Goal: Information Seeking & Learning: Compare options

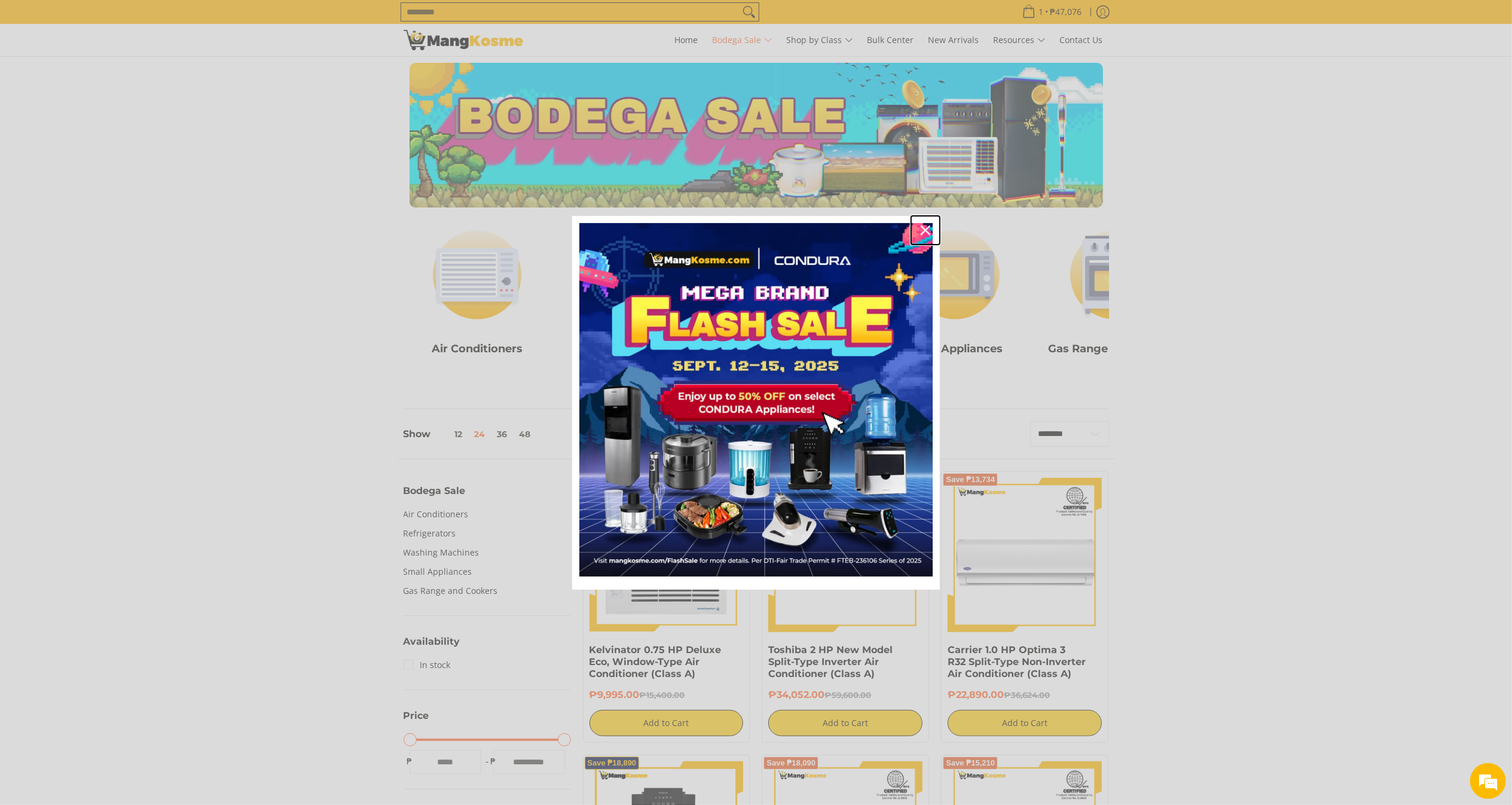
click at [926, 227] on icon "close icon" at bounding box center [925, 230] width 10 height 10
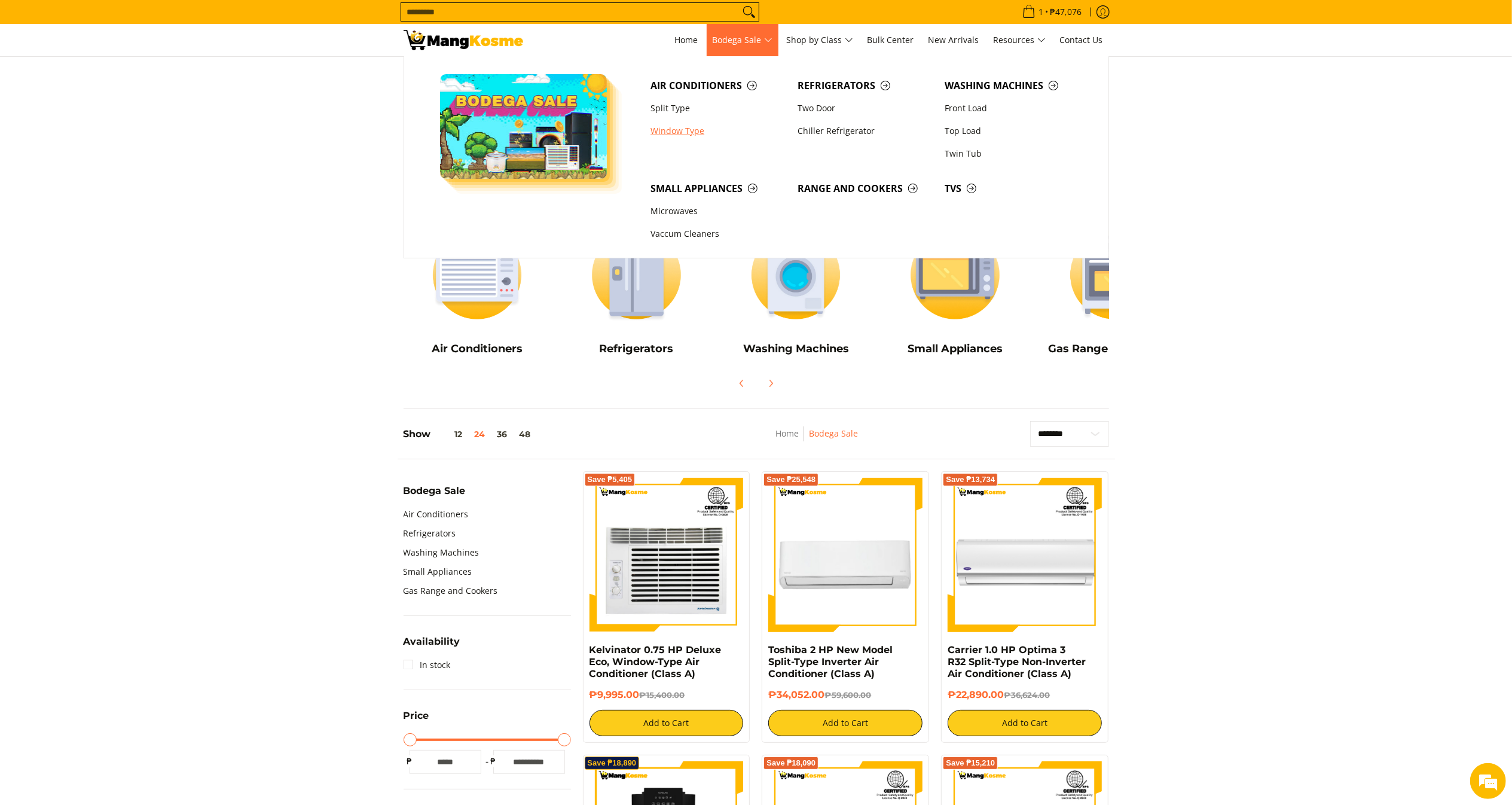
click at [684, 131] on link "Window Type" at bounding box center [718, 131] width 147 height 23
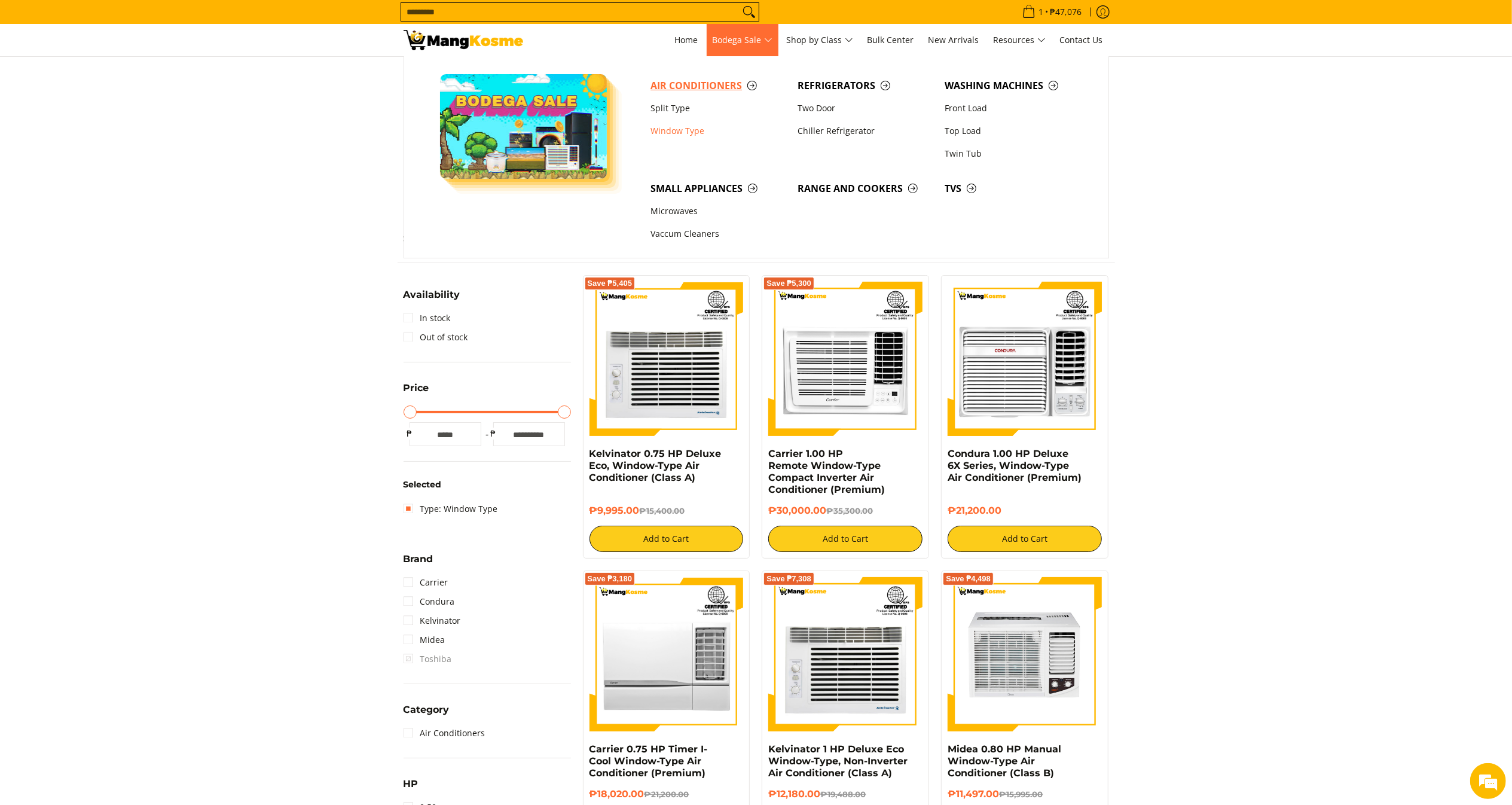
click at [723, 76] on link "Air Conditioners" at bounding box center [718, 85] width 147 height 23
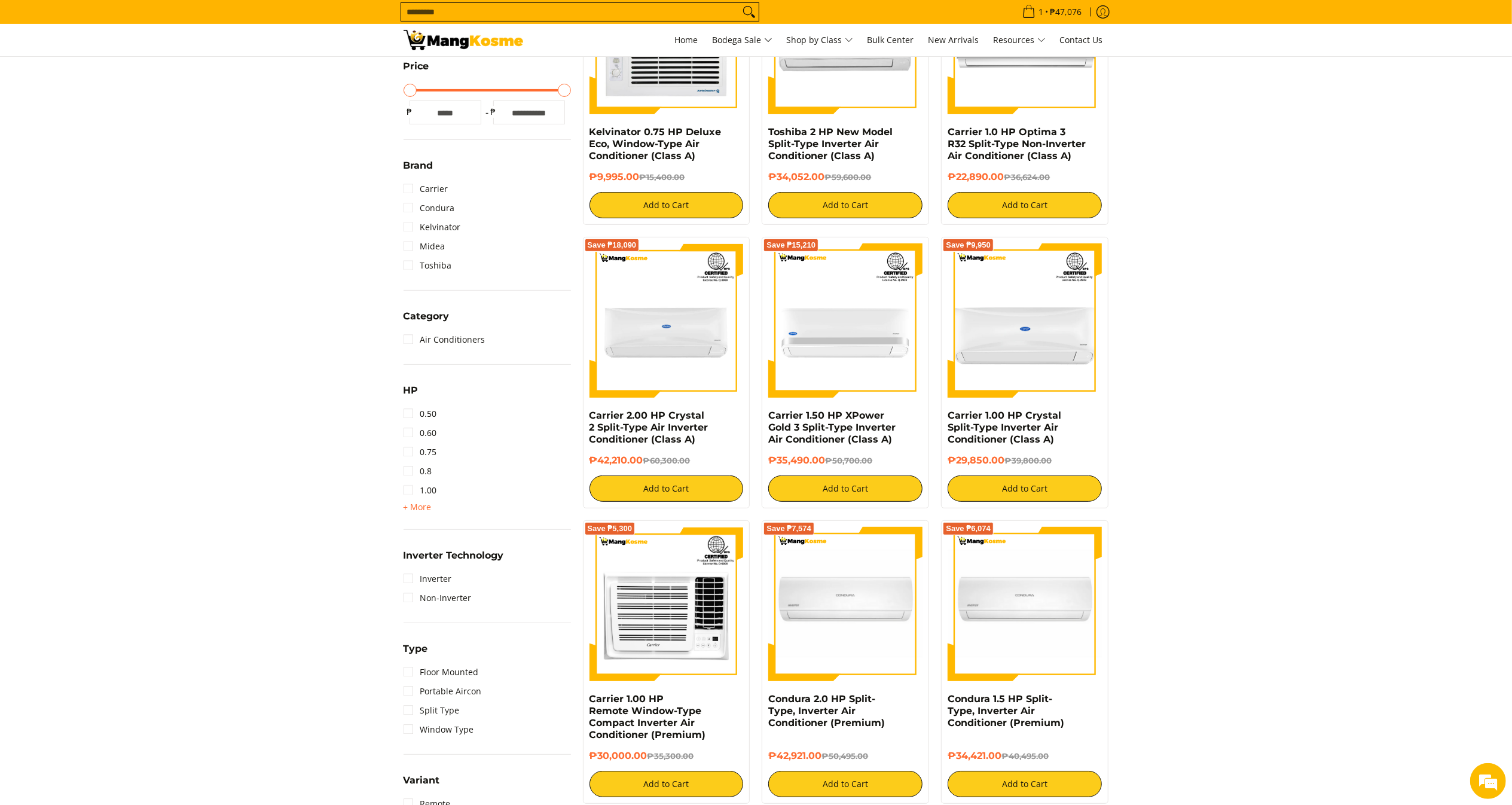
scroll to position [222, 0]
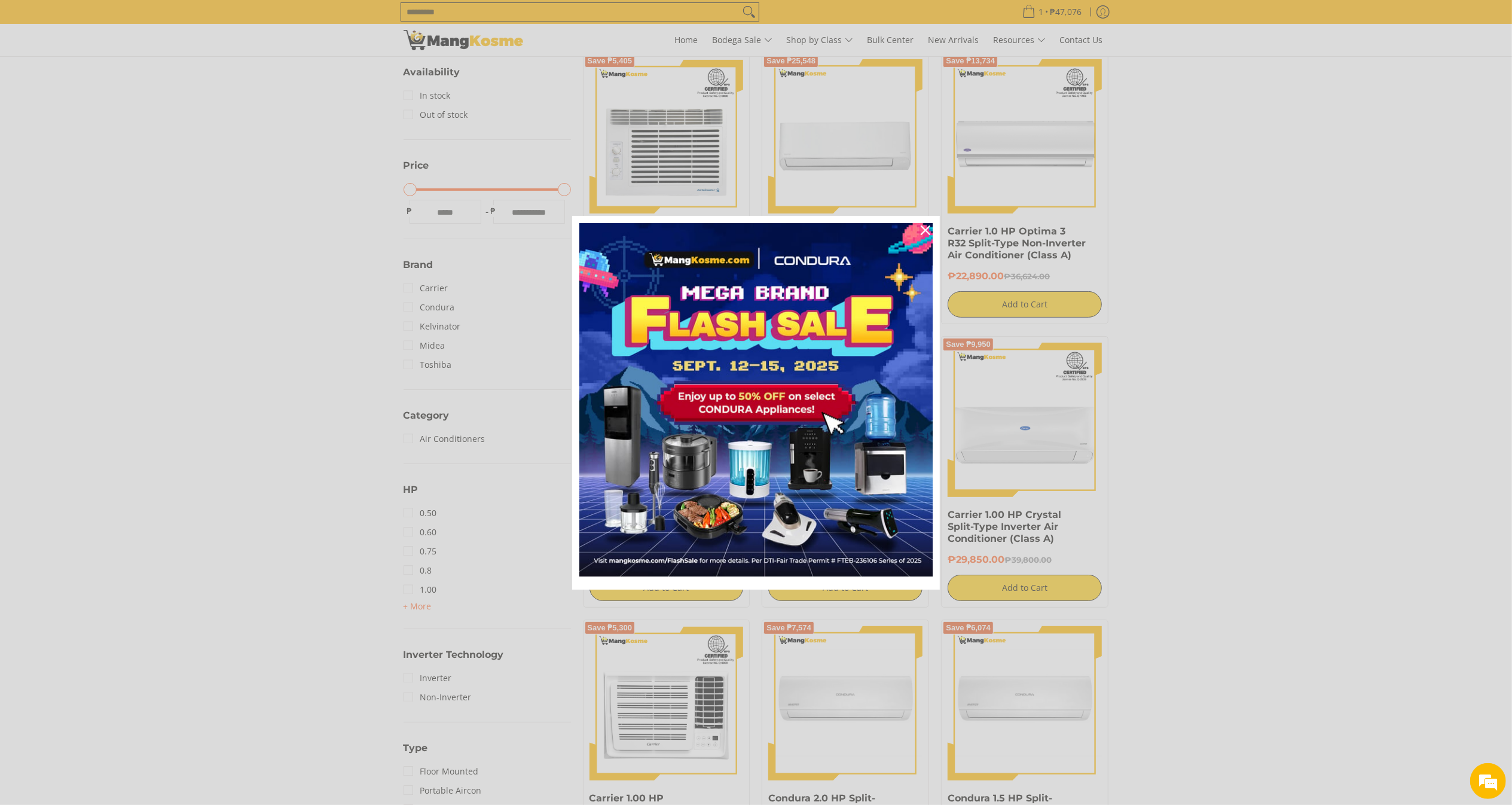
click at [439, 308] on div "Marketing offer form" at bounding box center [756, 402] width 1512 height 805
click at [926, 227] on icon "close icon" at bounding box center [925, 230] width 10 height 10
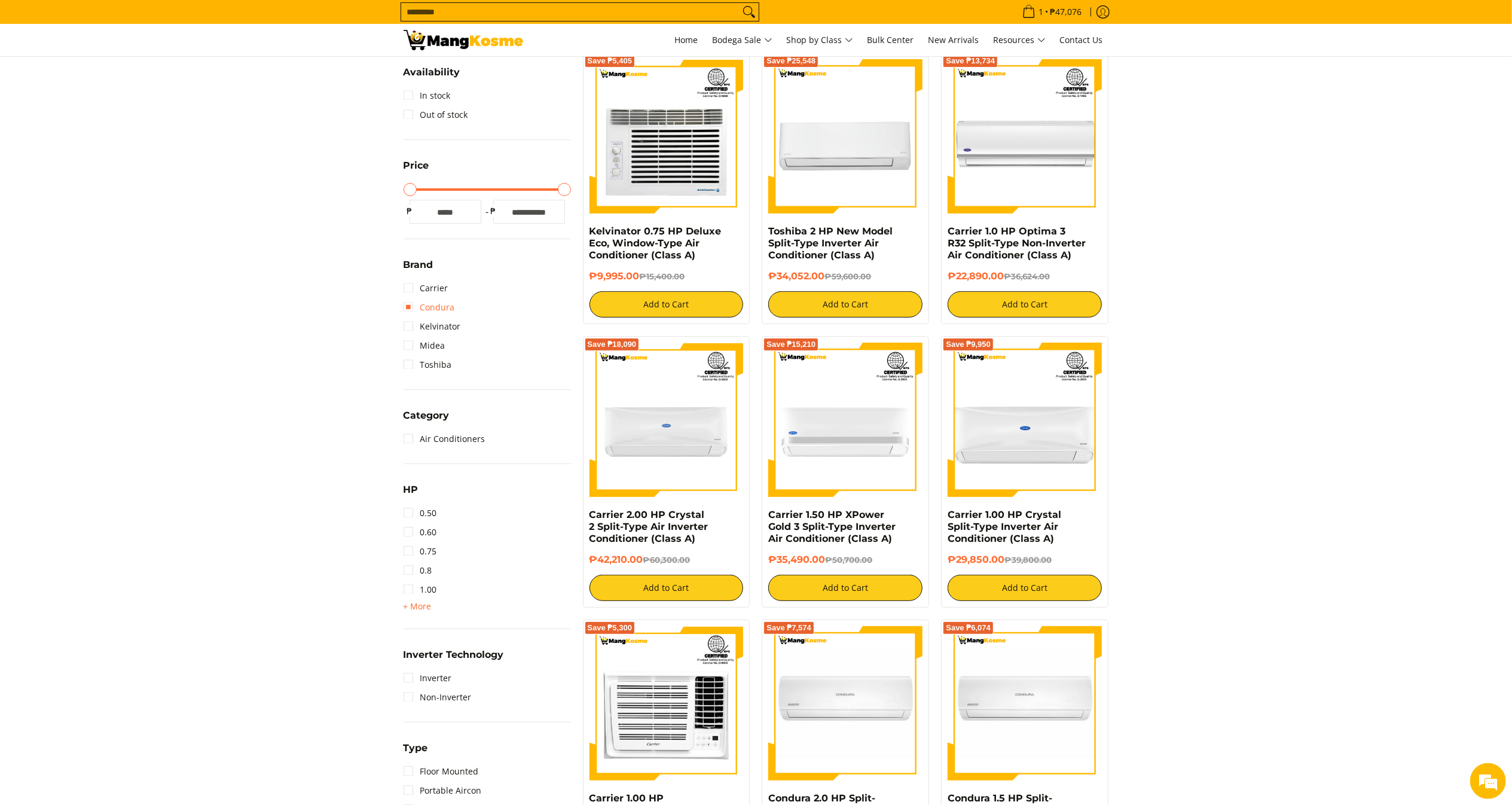
click at [426, 308] on link "Condura" at bounding box center [429, 307] width 52 height 19
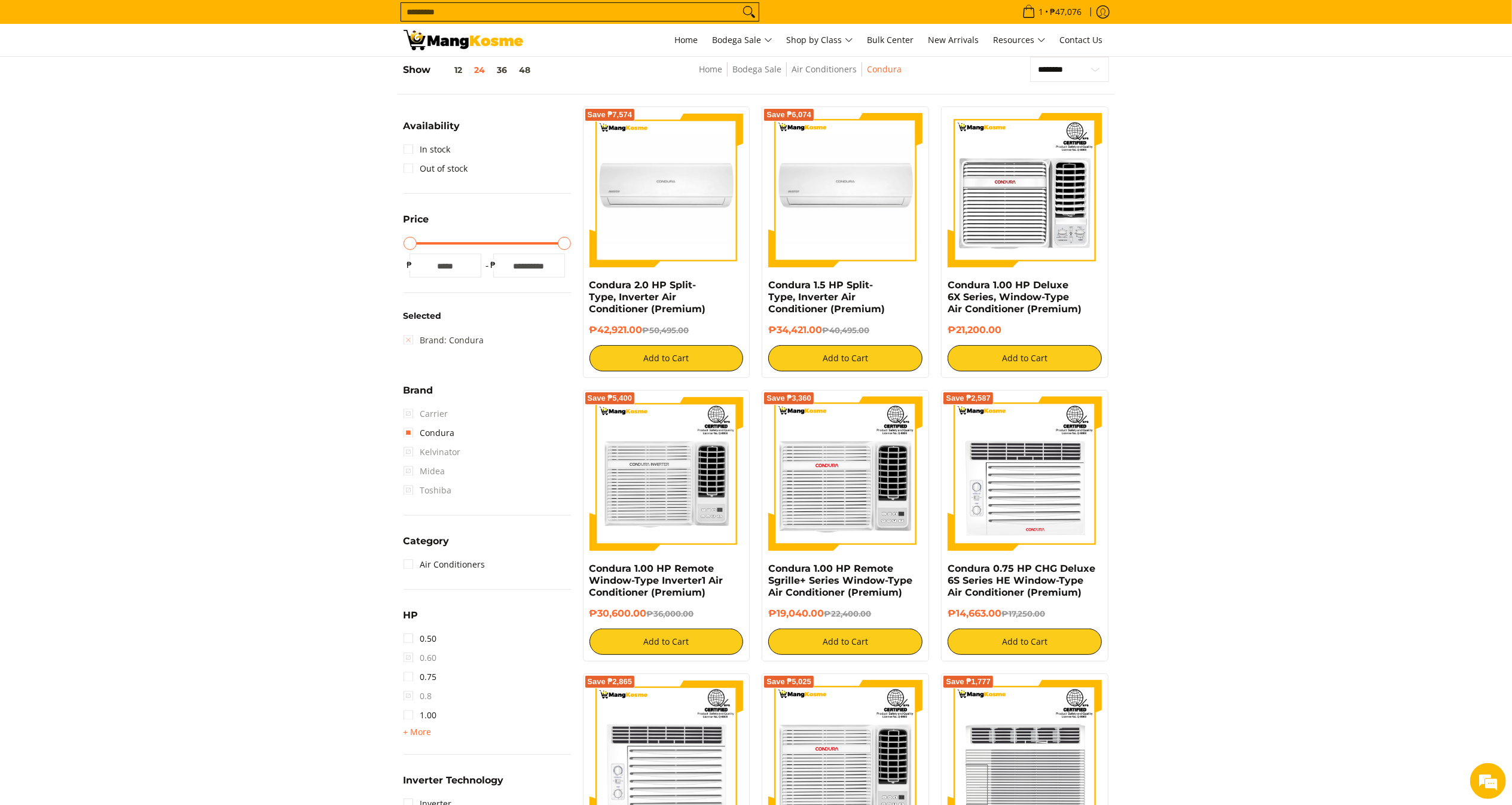
scroll to position [168, 0]
click at [429, 717] on link "1.00" at bounding box center [420, 716] width 34 height 19
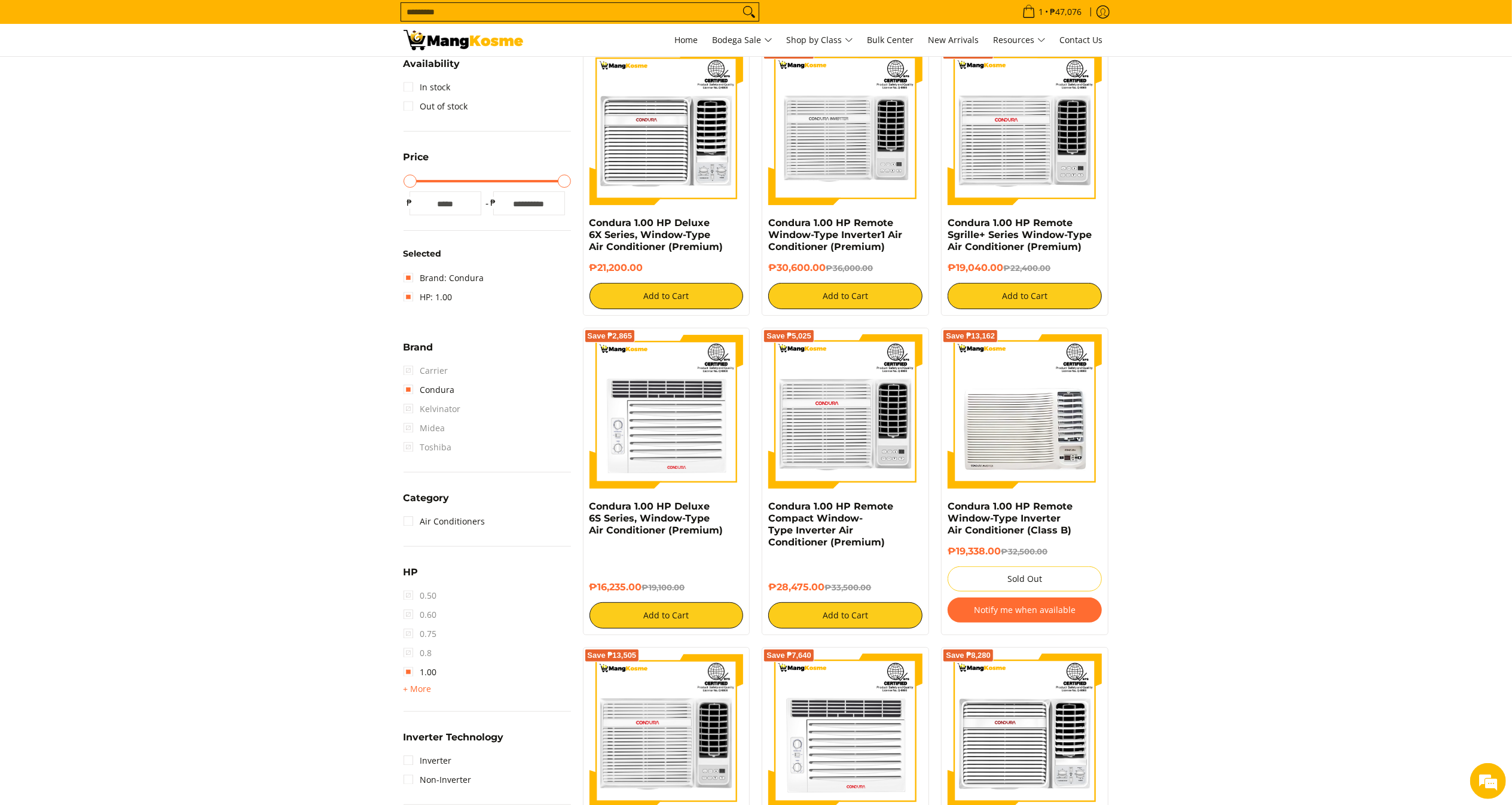
scroll to position [287, 0]
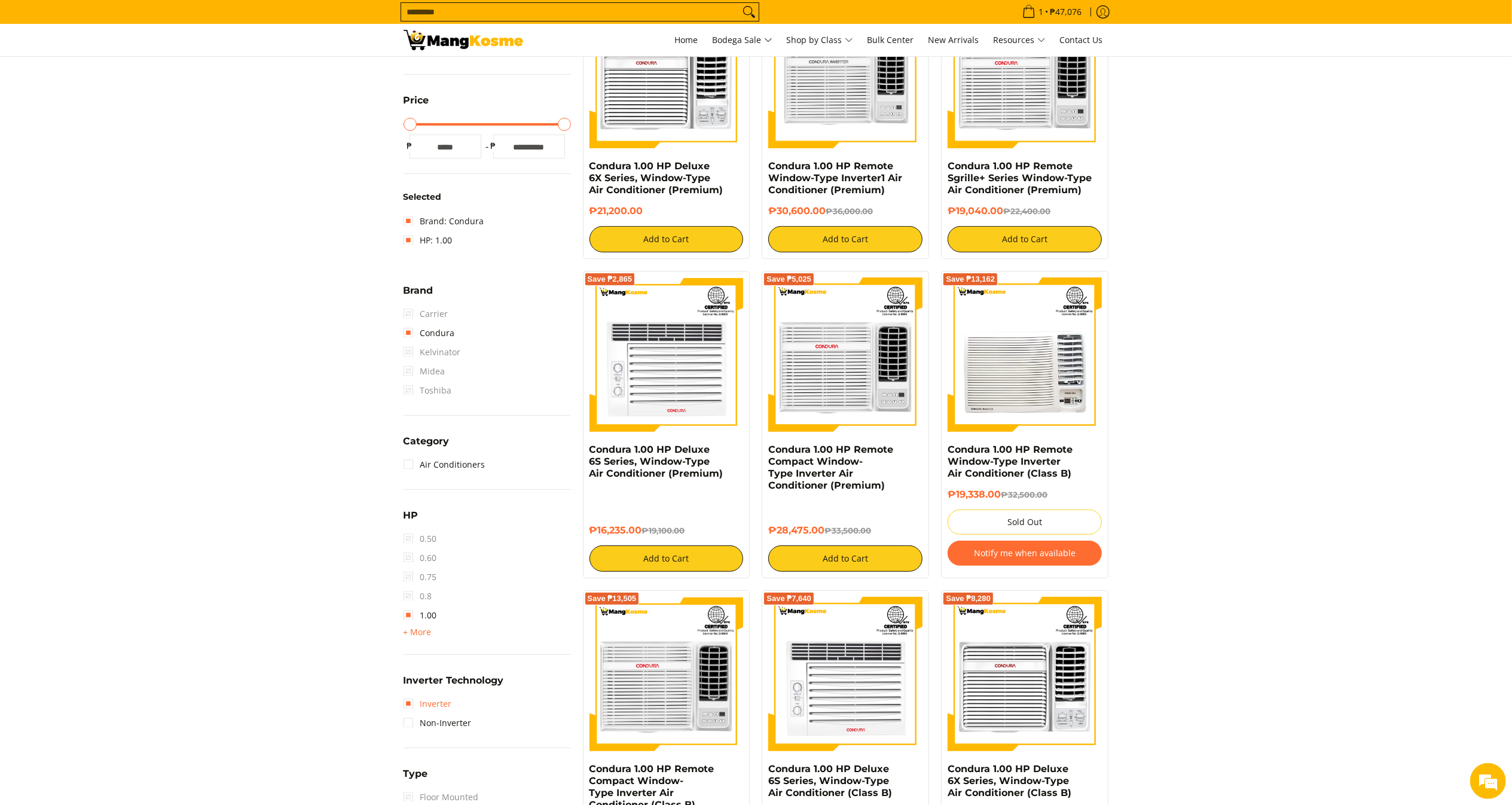
click at [431, 697] on link "Inverter" at bounding box center [428, 704] width 48 height 19
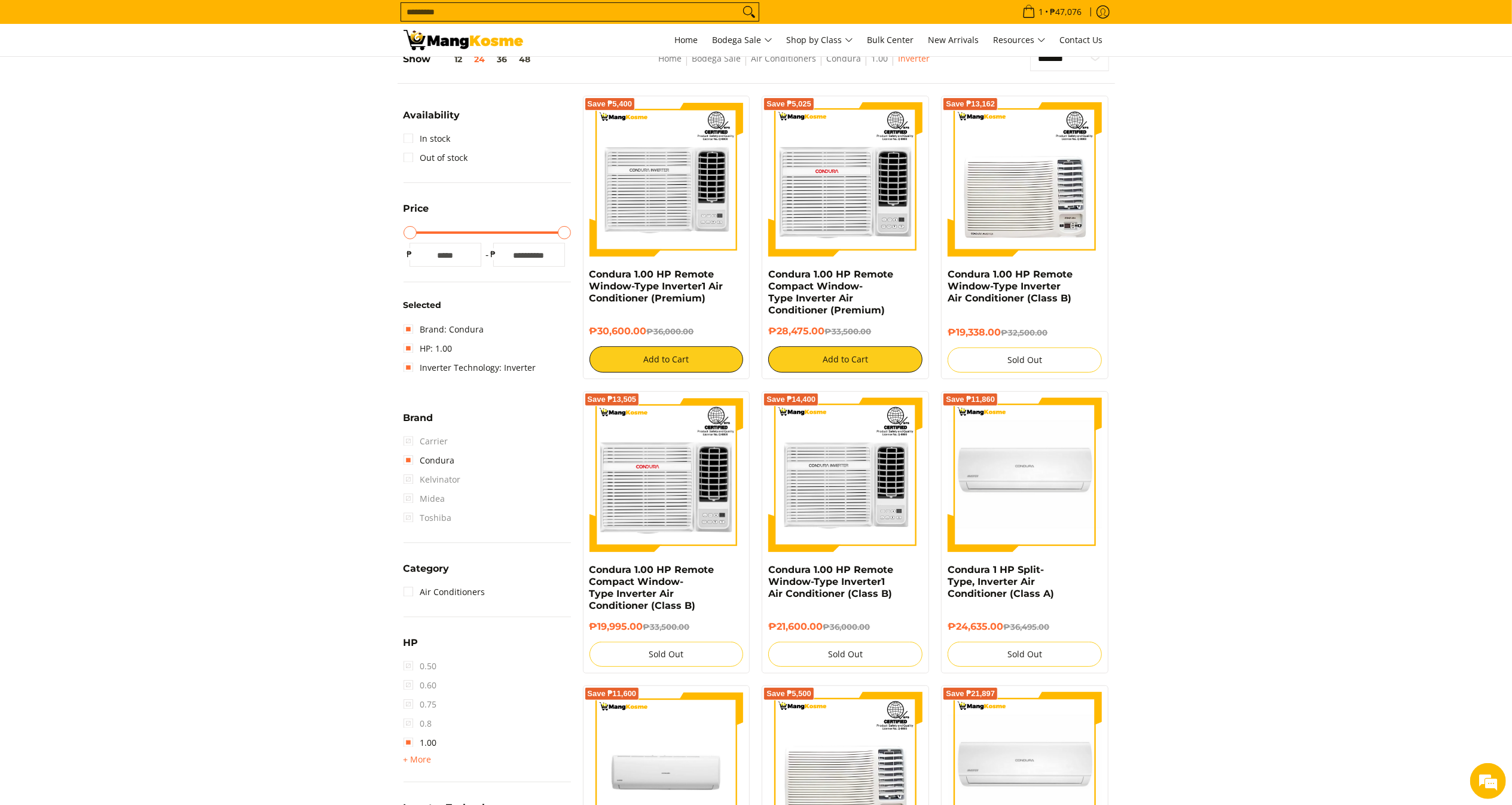
scroll to position [168, 0]
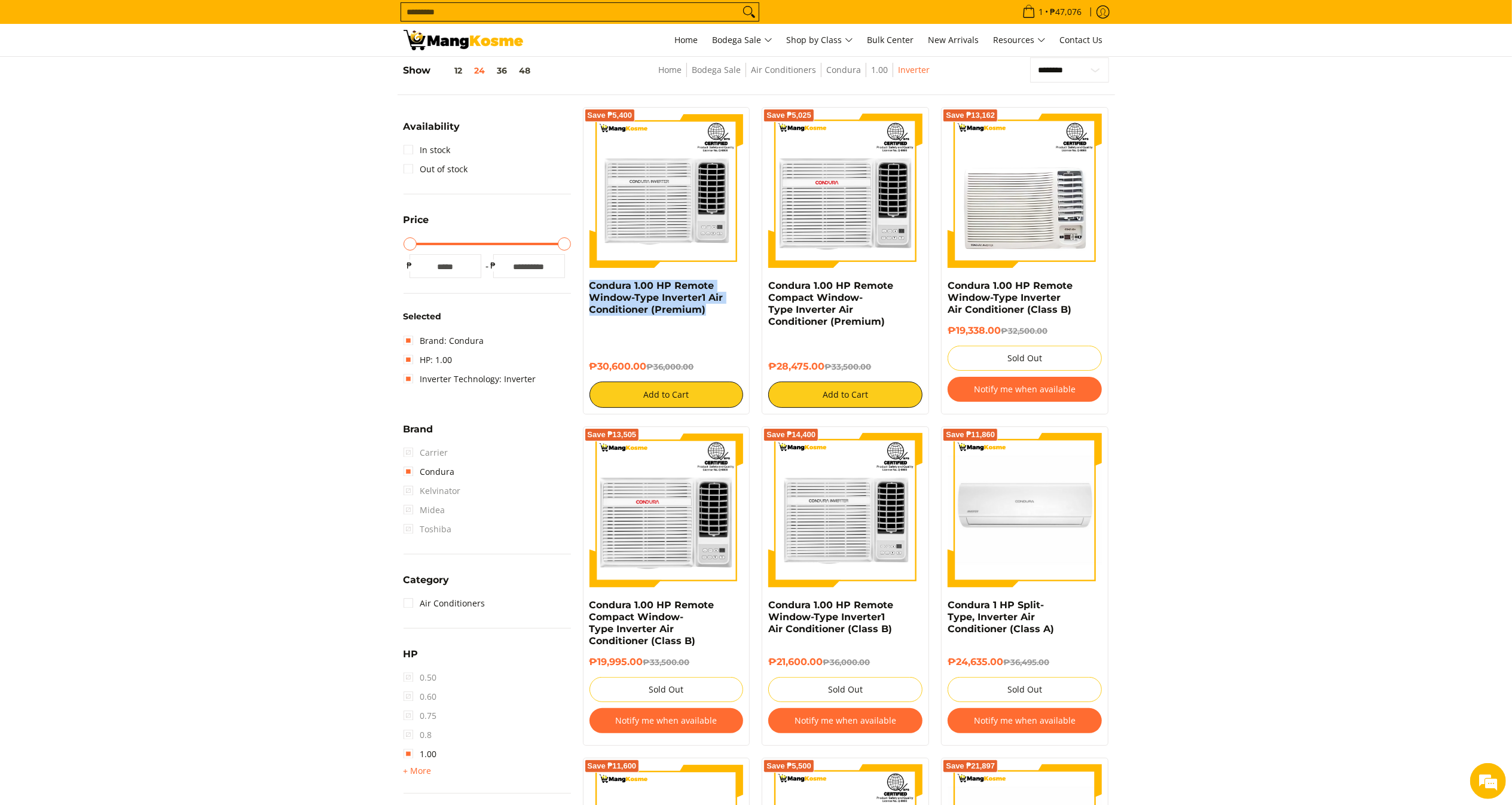
copy link "Condura 1.00 HP Remote Window-Type Inverter1 Air Conditioner (Premium)"
drag, startPoint x: 726, startPoint y: 318, endPoint x: 585, endPoint y: 287, distance: 144.4
click at [585, 287] on div "Save ₱5,400 Condura 1.00 HP Remote Window-Type Inverter1 Air Conditioner (Premi…" at bounding box center [666, 261] width 168 height 307
copy link "Condura 1.00 HP Remote Compact Window-Type Inverter Air Conditioner (Premium)"
drag, startPoint x: 828, startPoint y: 317, endPoint x: 768, endPoint y: 291, distance: 65.4
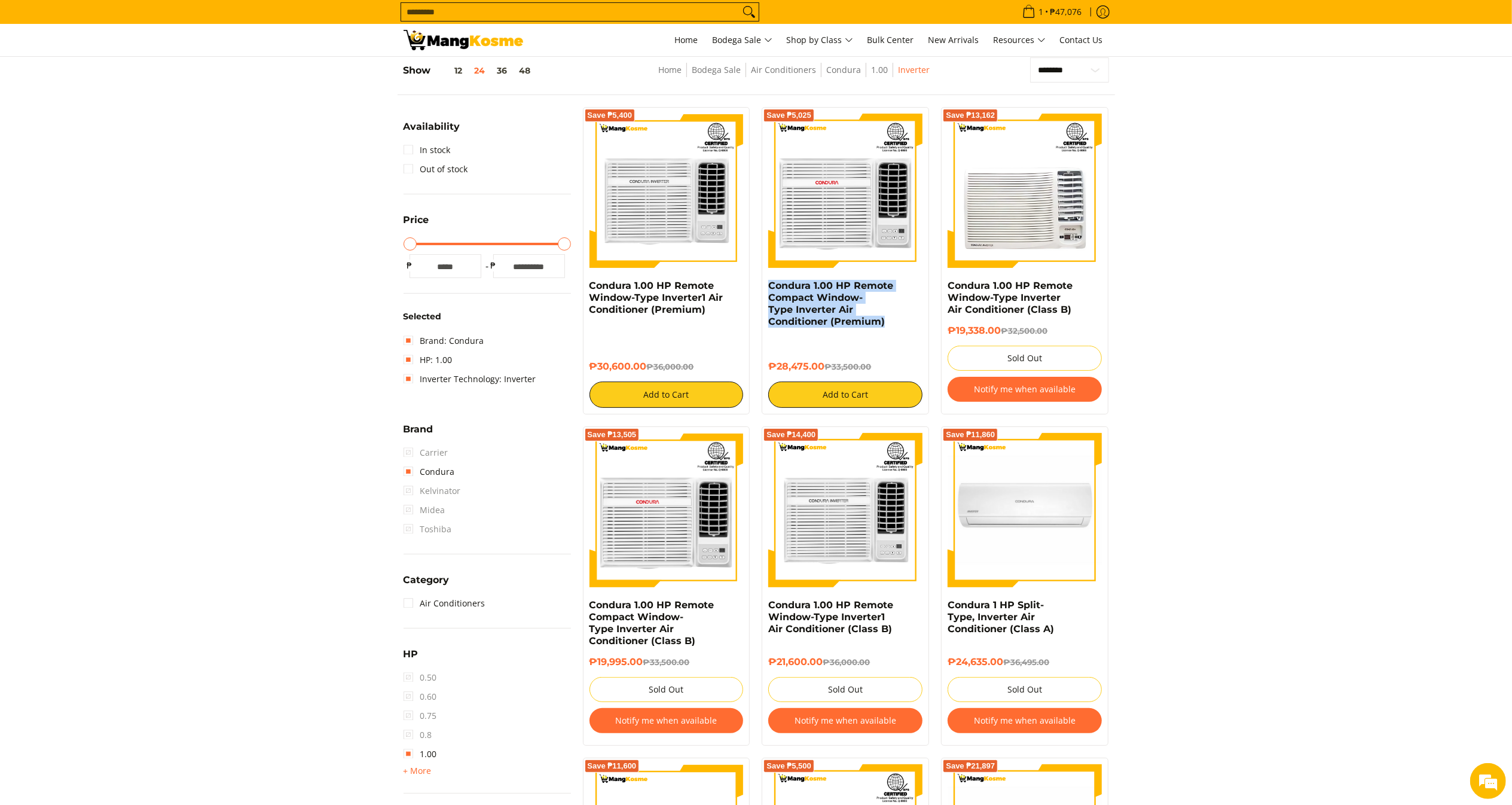
click at [768, 291] on div "Save ₱5,025 Condura 1.00 HP Remote Compact Window-Type Inverter Air Conditioner…" at bounding box center [845, 261] width 168 height 307
copy h6 "₱28,475.00"
drag, startPoint x: 823, startPoint y: 366, endPoint x: 772, endPoint y: 370, distance: 51.2
click at [771, 370] on h6 "₱28,475.00 ₱33,500.00" at bounding box center [846, 366] width 154 height 12
drag, startPoint x: 733, startPoint y: 317, endPoint x: 577, endPoint y: 284, distance: 159.5
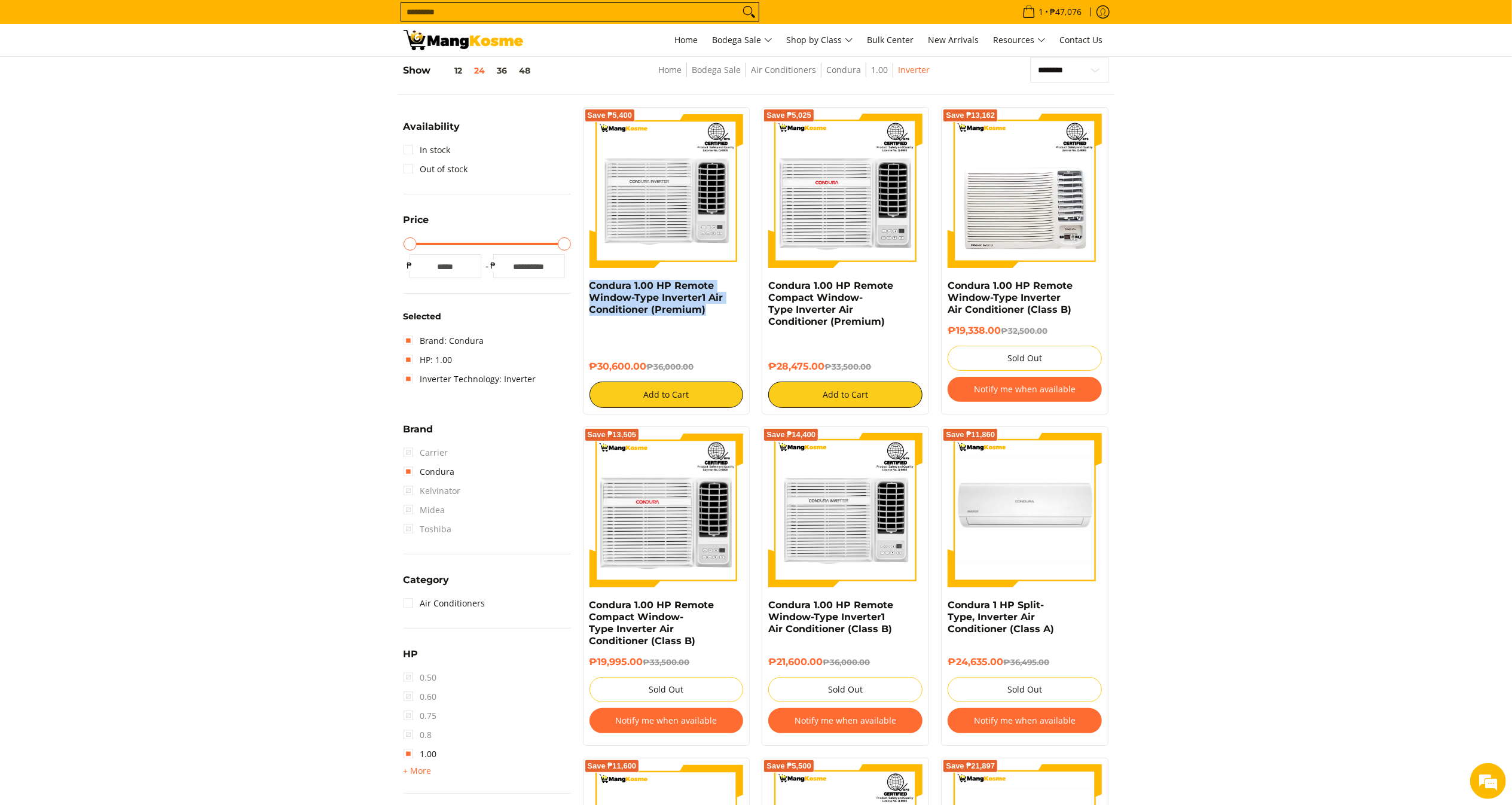
click at [577, 284] on div "Save ₱5,400 Condura 1.00 HP Remote Window-Type Inverter1 Air Conditioner (Premi…" at bounding box center [667, 261] width 180 height 307
copy link "Condura 1.00 HP Remote Window-Type Inverter1 Air Conditioner (Premium)"
drag, startPoint x: 649, startPoint y: 367, endPoint x: 587, endPoint y: 367, distance: 62.0
click at [587, 367] on div "Save ₱5,400 Condura 1.00 HP Remote Window-Type Inverter1 Air Conditioner (Premi…" at bounding box center [666, 261] width 168 height 307
copy h6 "₱30,600.00"
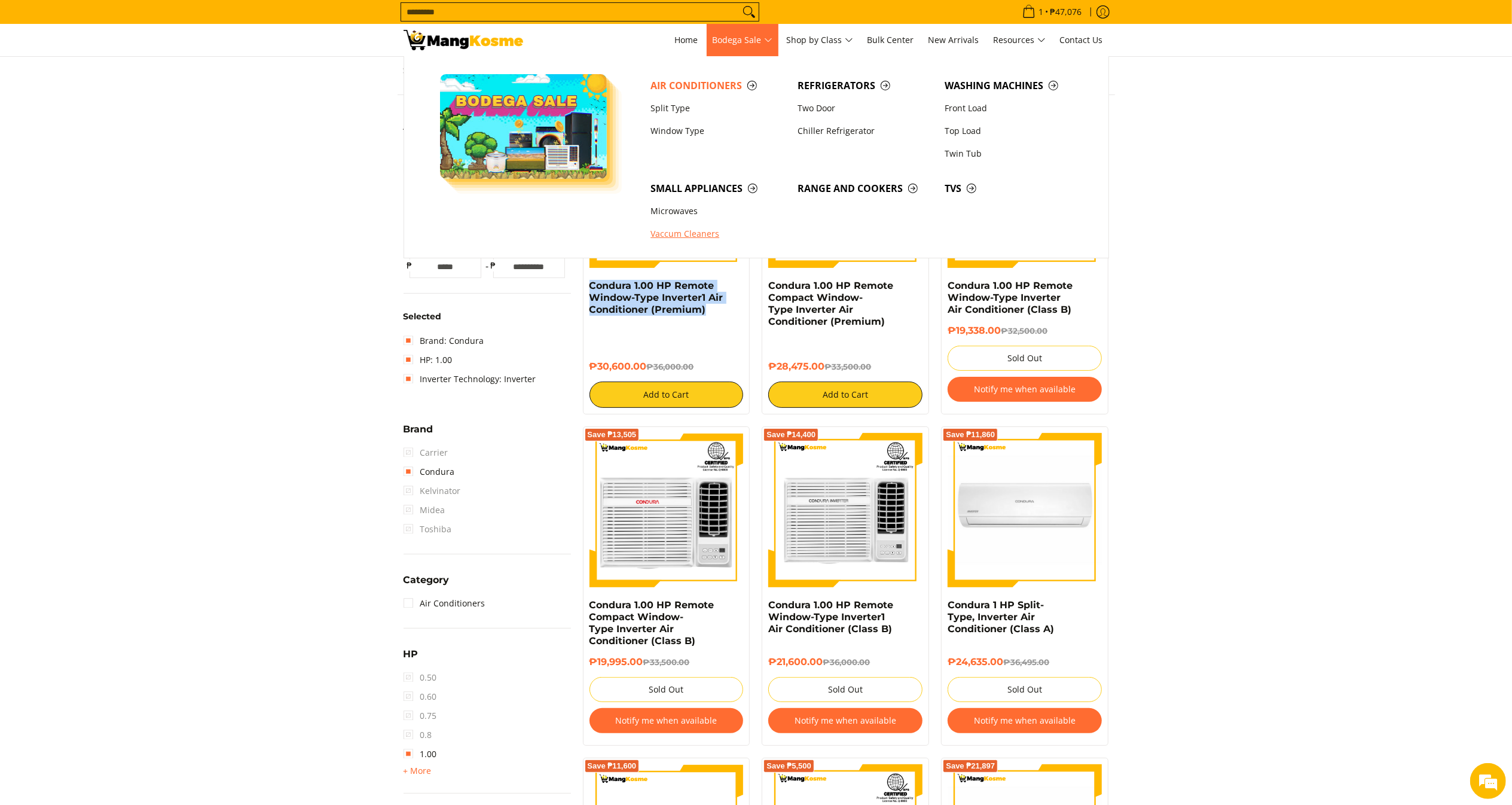
click at [677, 237] on link "Vaccum Cleaners" at bounding box center [718, 235] width 147 height 23
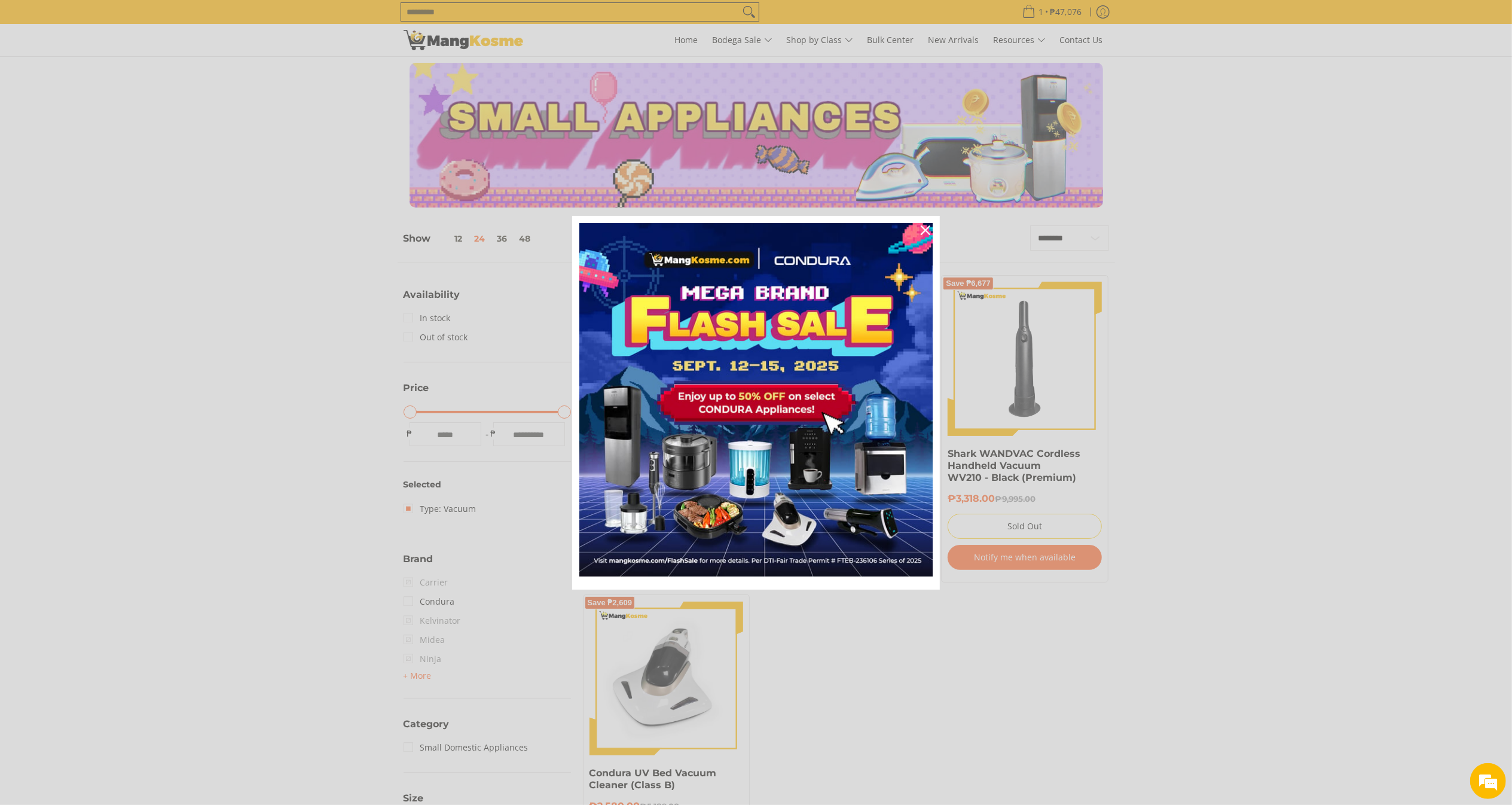
click at [791, 18] on div "Marketing offer form" at bounding box center [756, 402] width 1512 height 805
click at [926, 229] on icon "close icon" at bounding box center [925, 230] width 10 height 10
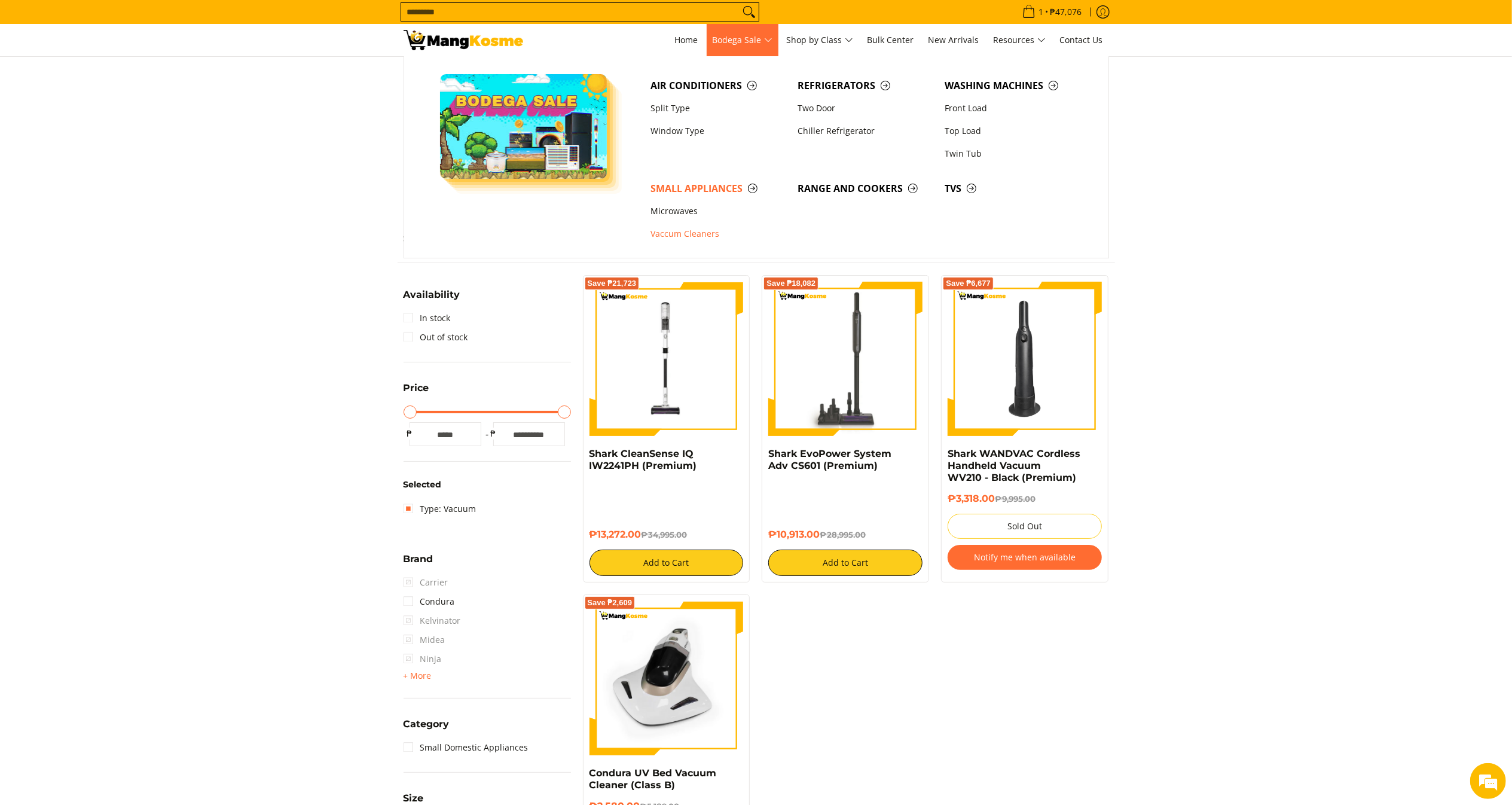
click at [761, 43] on span "Bodega Sale" at bounding box center [743, 40] width 60 height 15
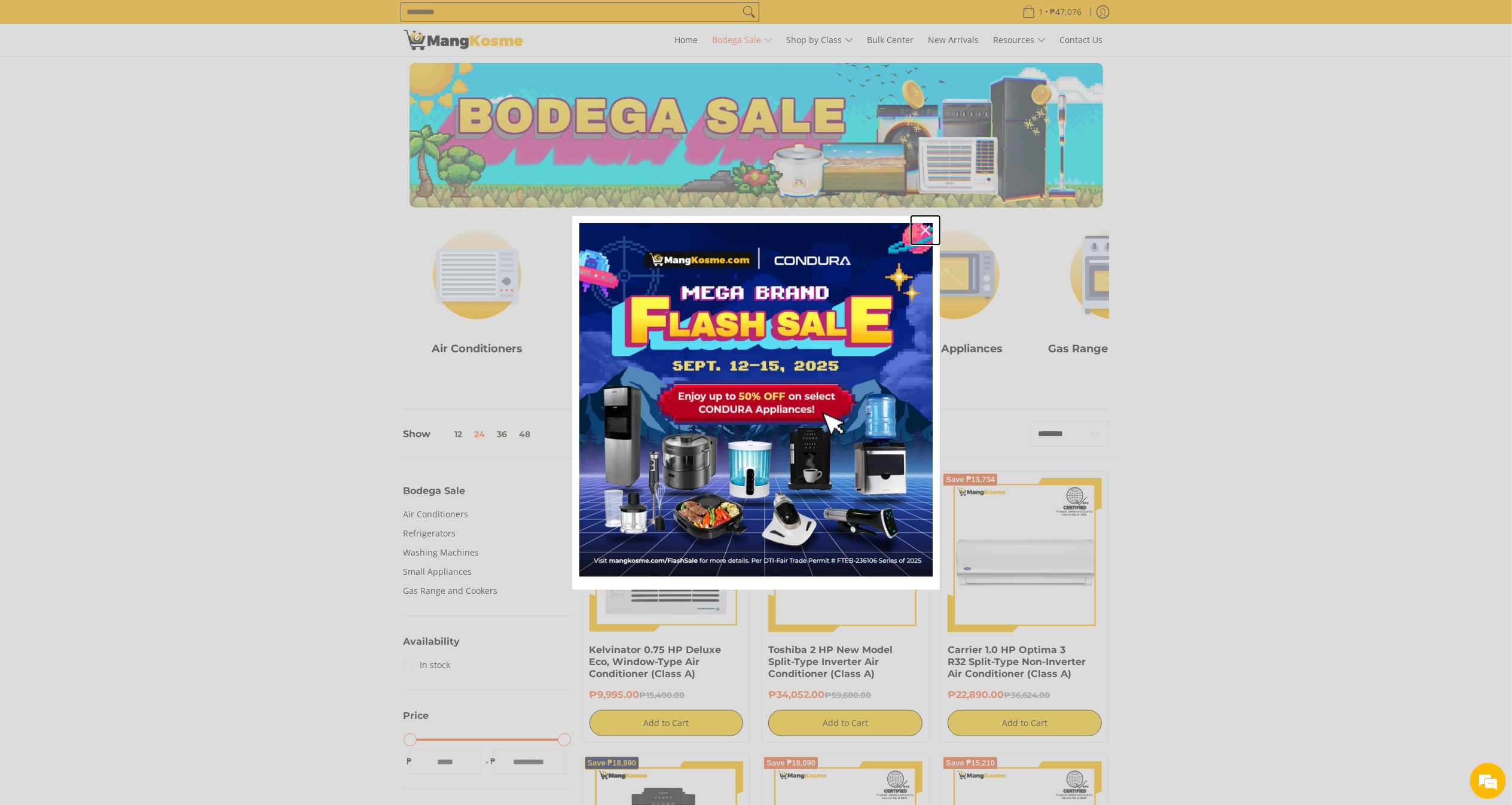
click at [928, 224] on div "Close" at bounding box center [926, 230] width 19 height 19
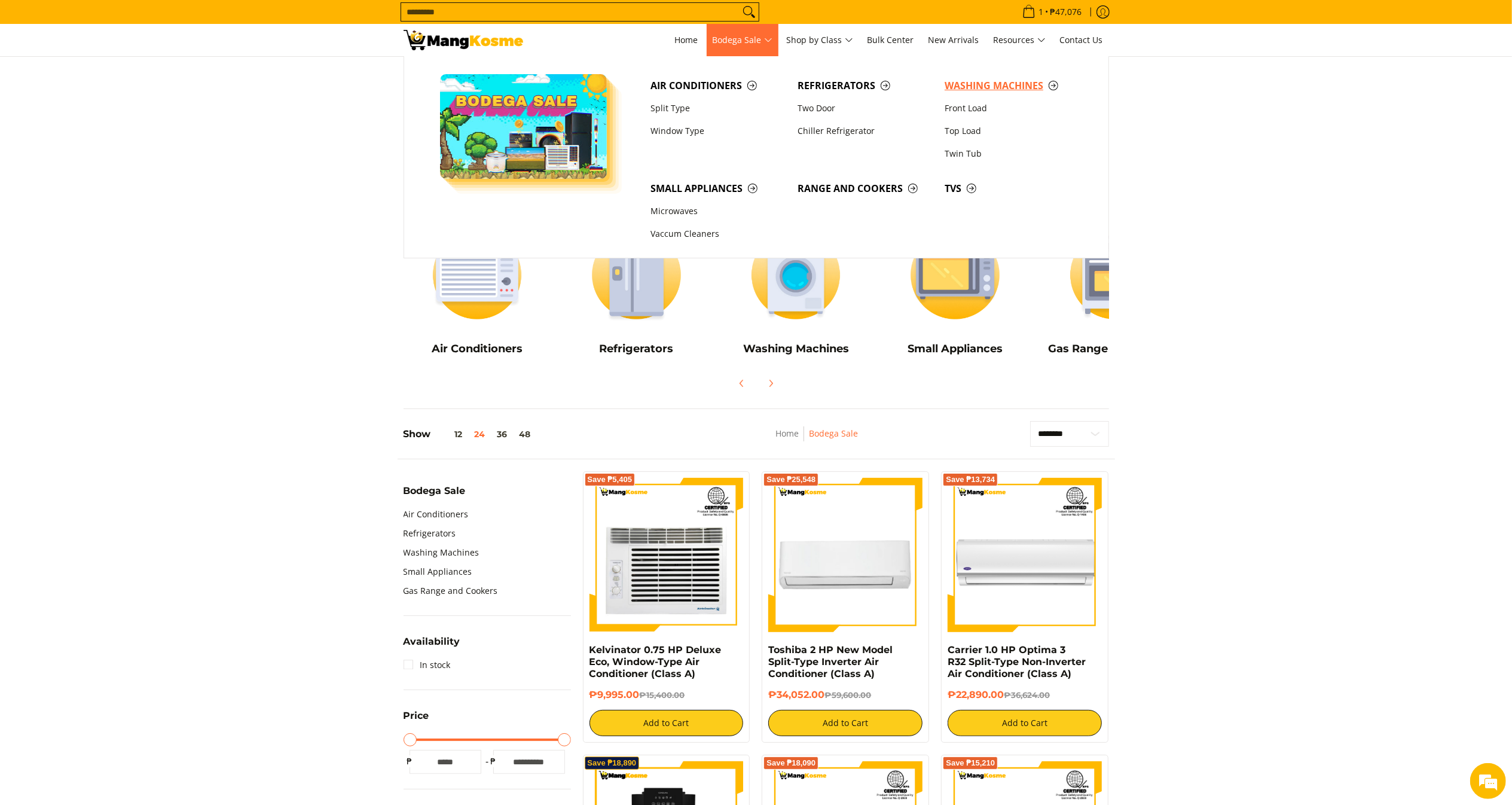
click at [1010, 86] on span "Washing Machines" at bounding box center [1012, 85] width 135 height 15
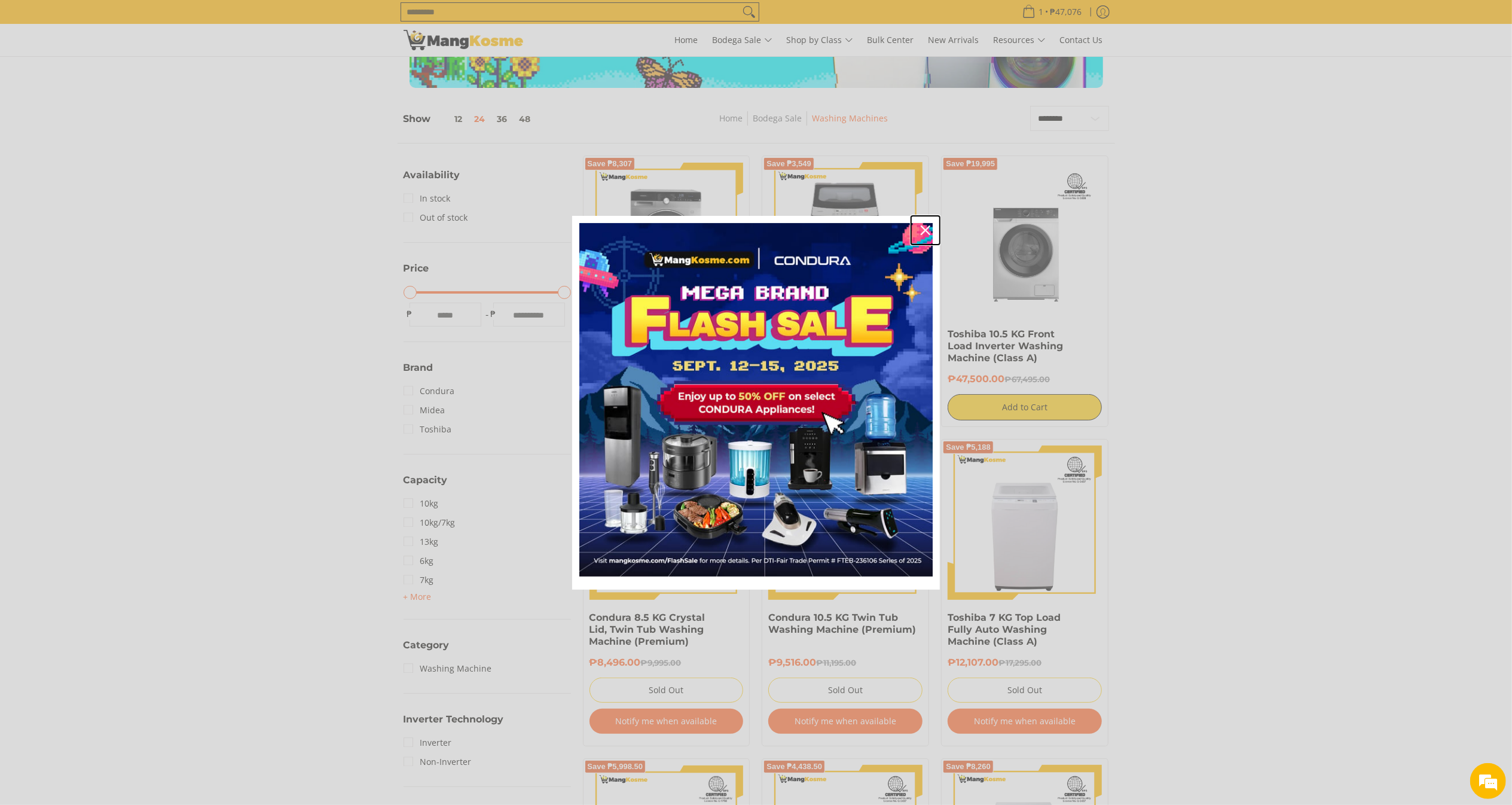
click at [924, 228] on icon "close icon" at bounding box center [925, 230] width 10 height 10
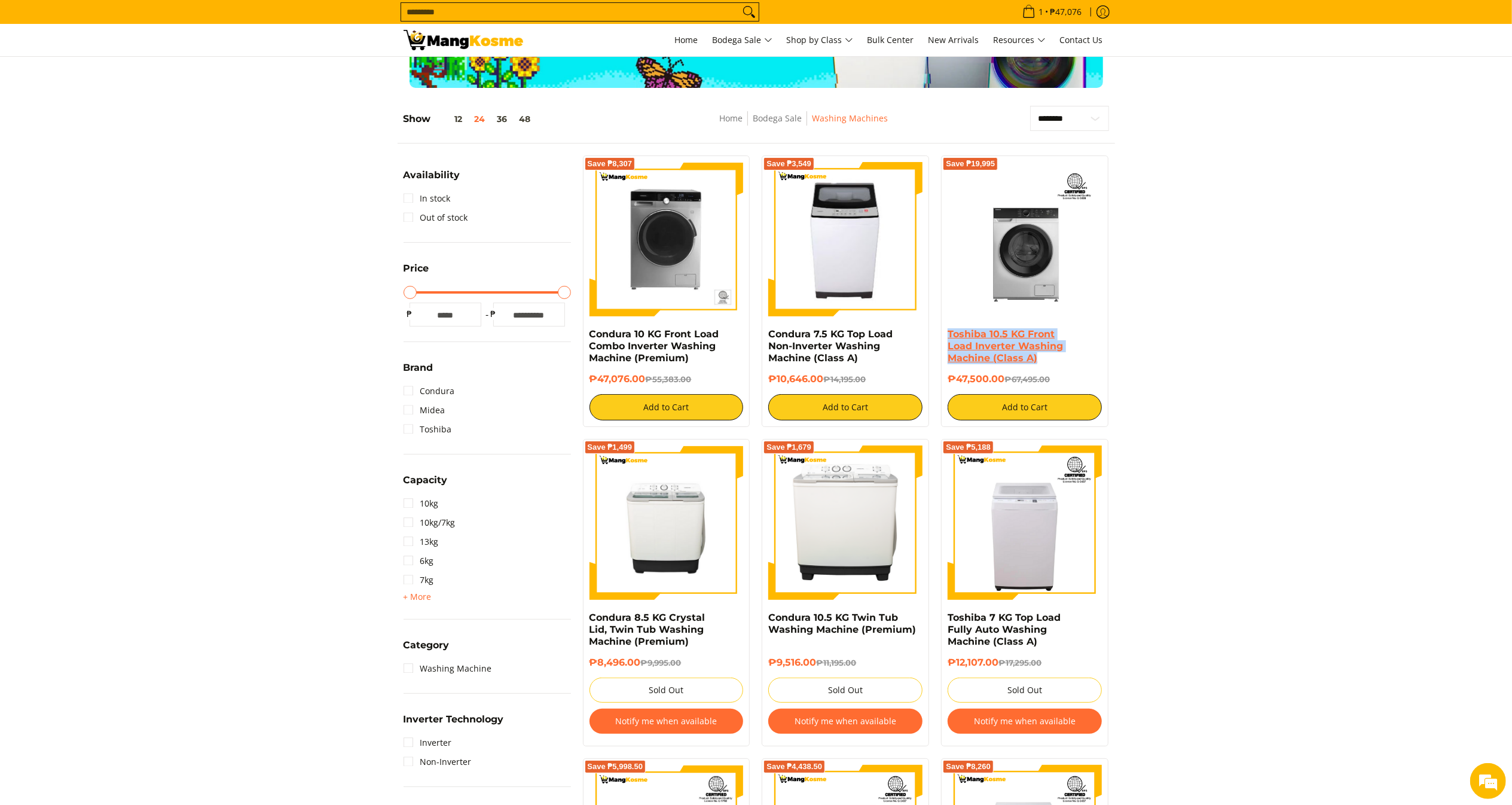
drag, startPoint x: 1051, startPoint y: 360, endPoint x: 948, endPoint y: 331, distance: 107.0
click at [948, 331] on h4 "Toshiba 10.5 KG Front Load Inverter Washing Machine (Class A)" at bounding box center [1025, 346] width 154 height 36
copy link "Toshiba 10.5 KG Front Load Inverter Washing Machine (Class A)"
copy h6 "₱47,500.00"
drag, startPoint x: 1002, startPoint y: 375, endPoint x: 941, endPoint y: 377, distance: 61.0
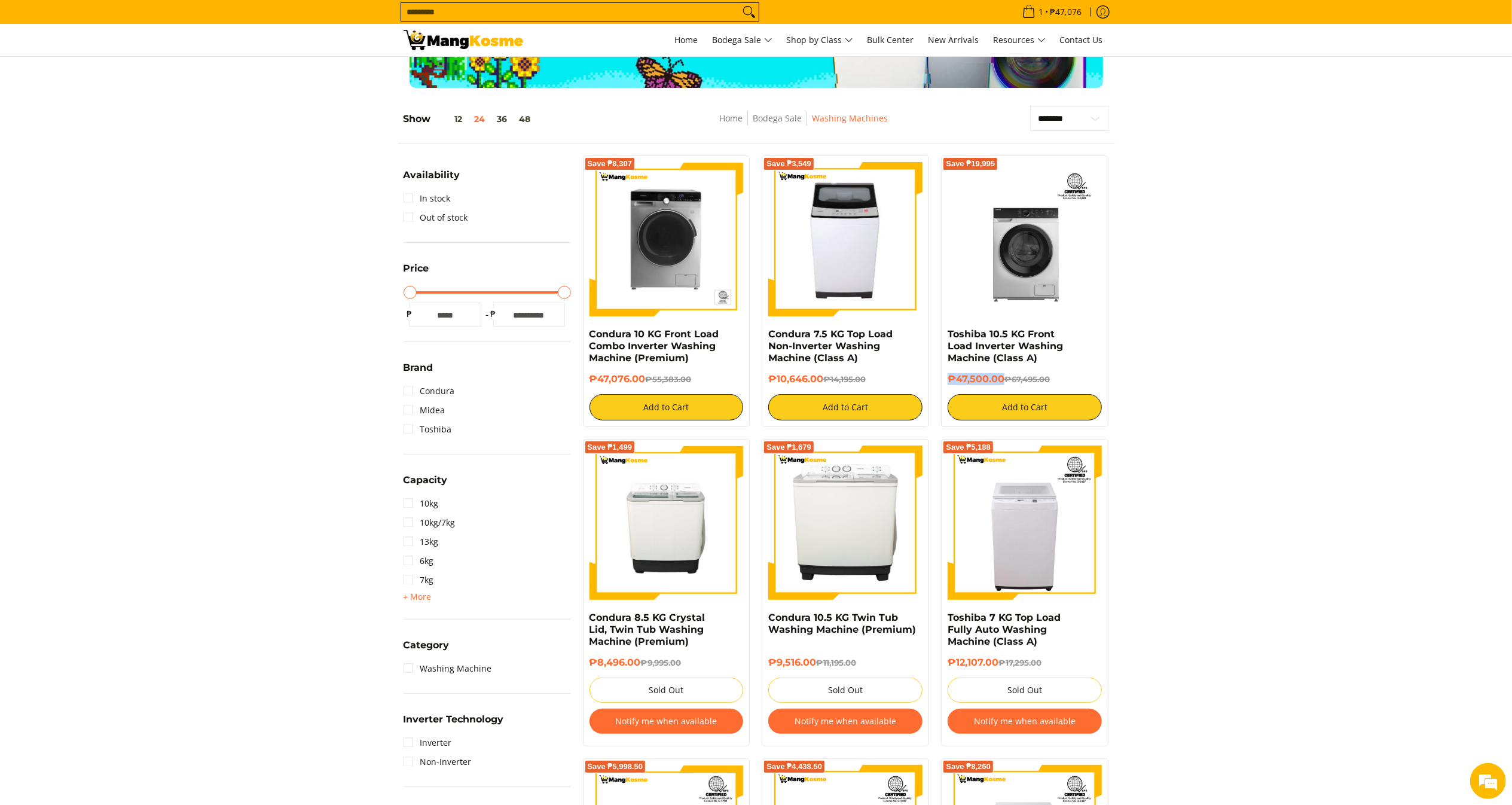
click at [941, 377] on div "Save ₱19,995 Toshiba 10.5 KG Front Load Inverter Washing Machine (Class A) ₱47,…" at bounding box center [1025, 291] width 168 height 272
drag, startPoint x: 695, startPoint y: 358, endPoint x: 581, endPoint y: 338, distance: 115.7
click at [581, 338] on div "Save ₱8,307 Condura 10 KG Front Load Combo Inverter Washing Machine (Premium) ₱…" at bounding box center [667, 291] width 180 height 272
copy link "Condura 10 KG Front Load Combo Inverter Washing Machine (Premium)"
copy h6 "₱47,076.00"
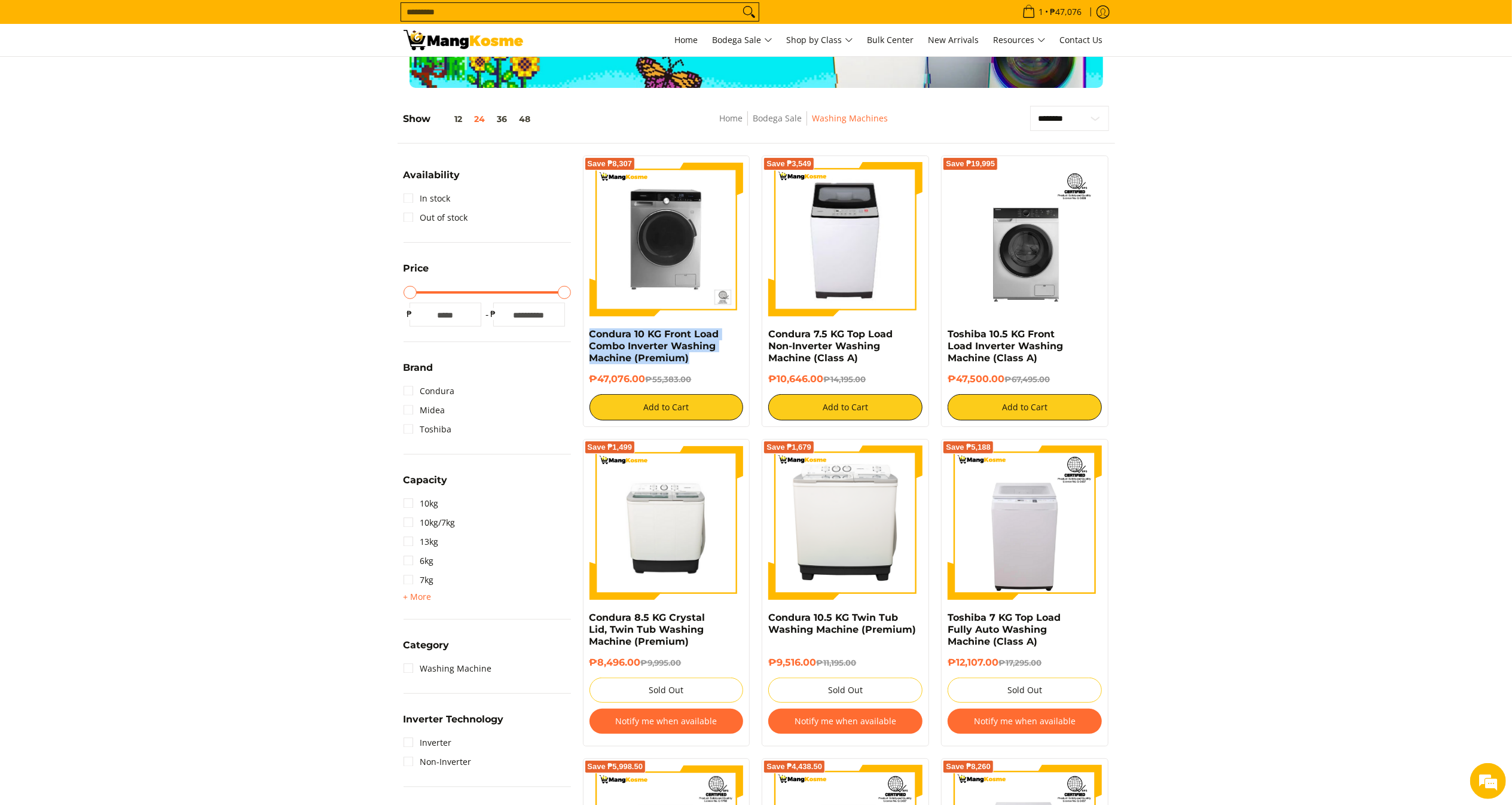
drag, startPoint x: 648, startPoint y: 384, endPoint x: 589, endPoint y: 382, distance: 59.0
click at [589, 382] on h6 "₱47,076.00 ₱55,383.00" at bounding box center [666, 379] width 154 height 12
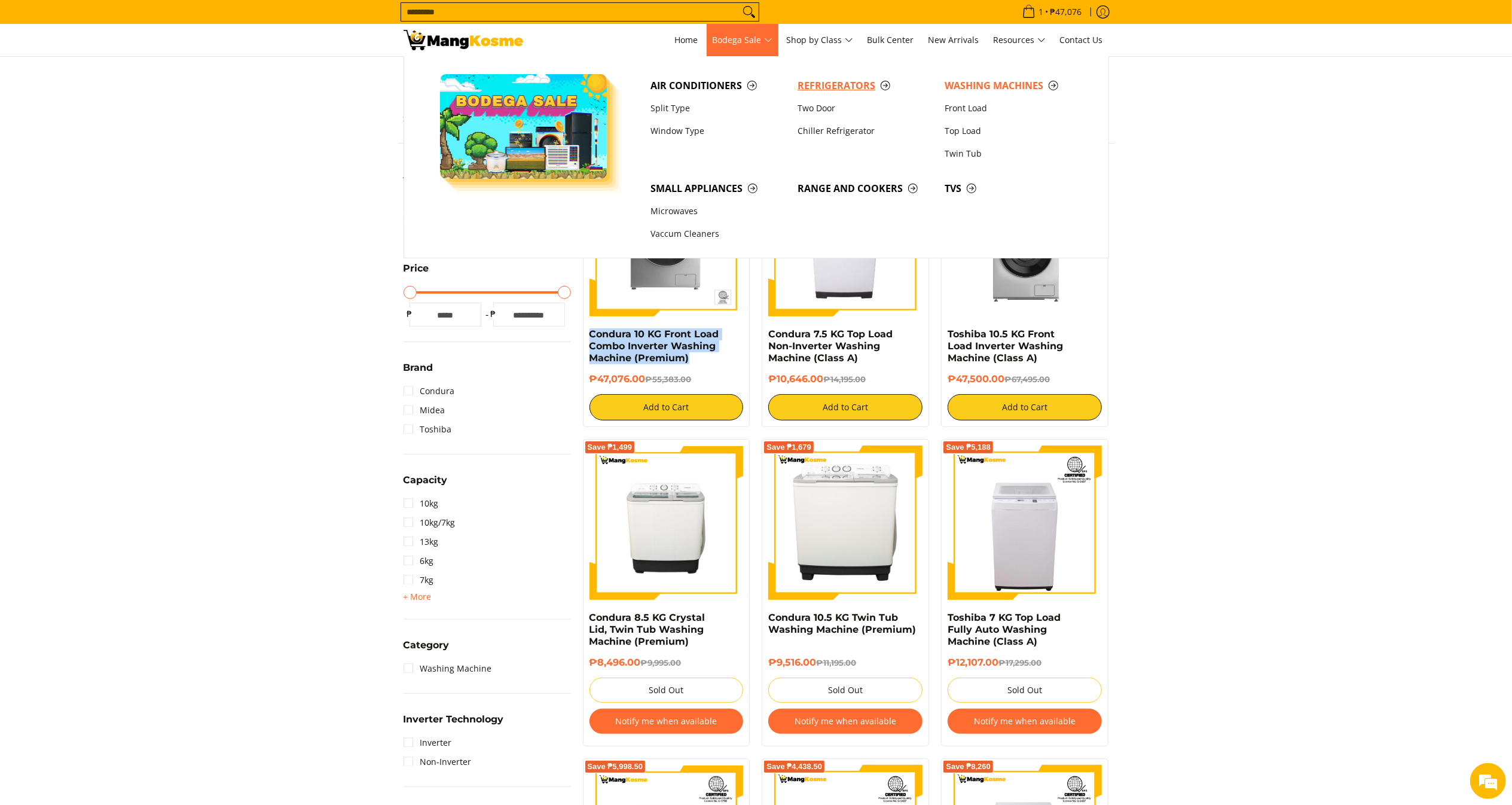
click at [840, 81] on span "Refrigerators" at bounding box center [865, 85] width 135 height 15
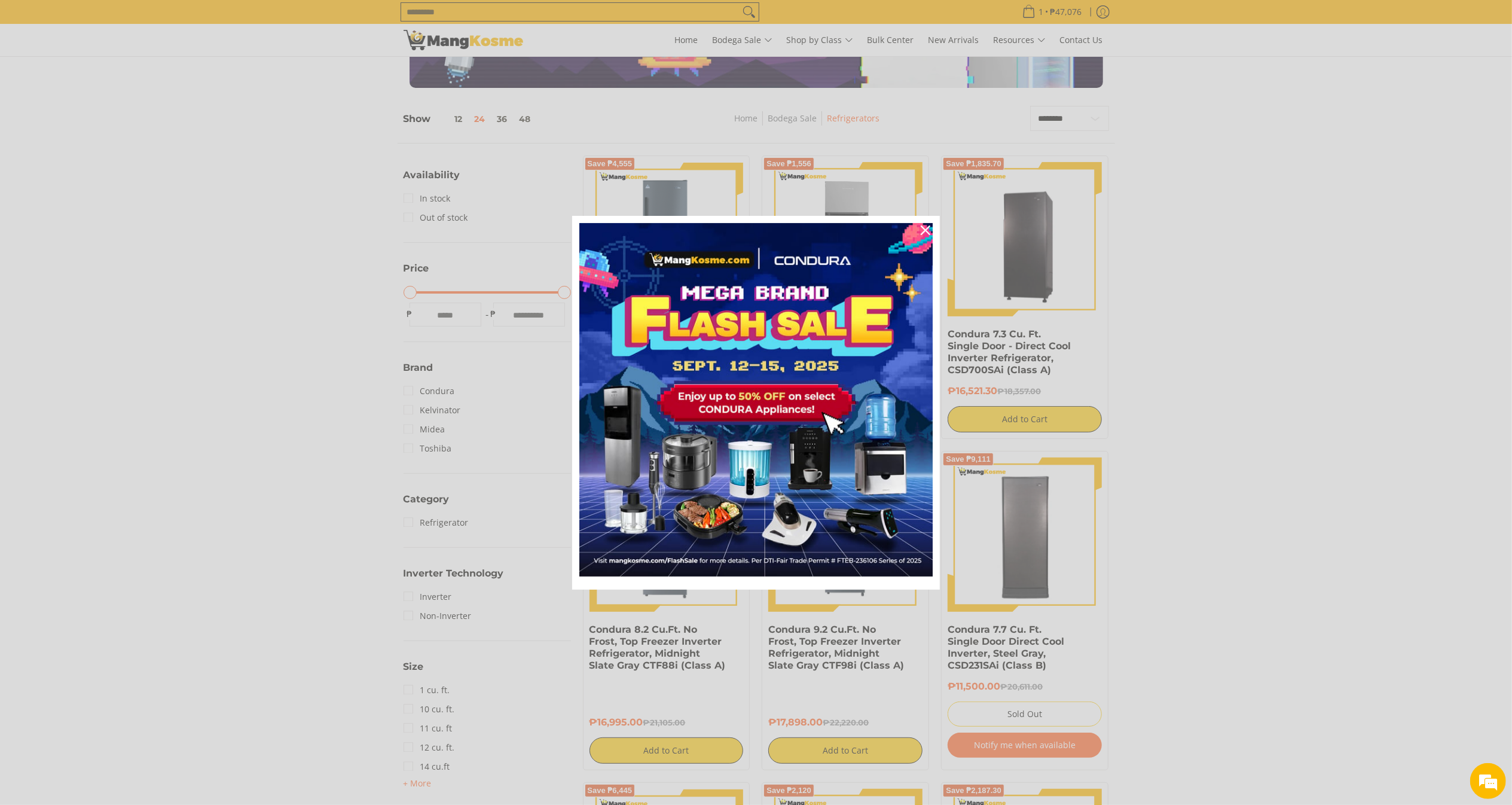
click at [769, 35] on div "Marketing offer form" at bounding box center [756, 402] width 1512 height 805
click at [926, 226] on icon "close icon" at bounding box center [925, 230] width 10 height 10
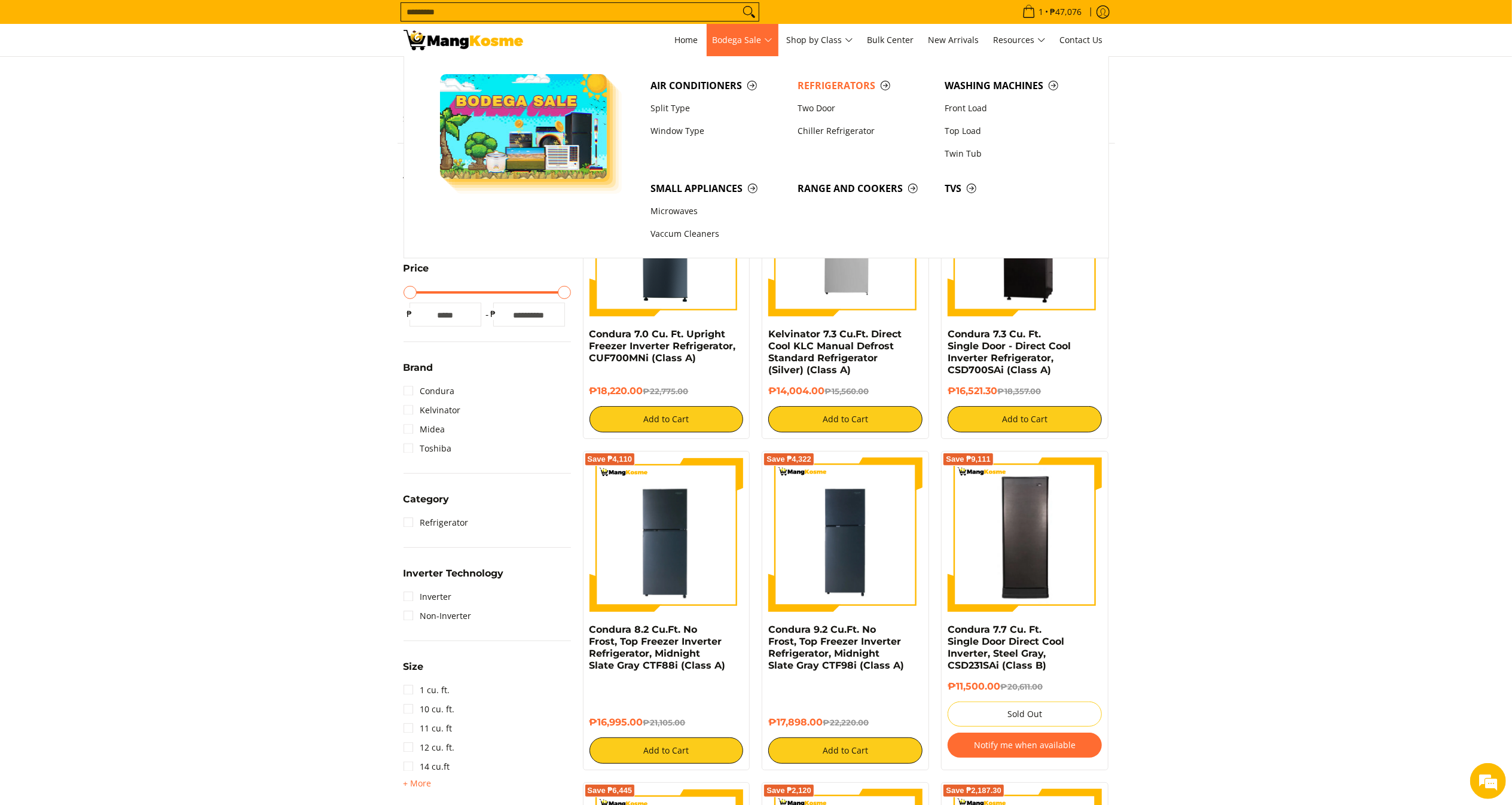
click at [756, 43] on span "Bodega Sale" at bounding box center [743, 40] width 60 height 15
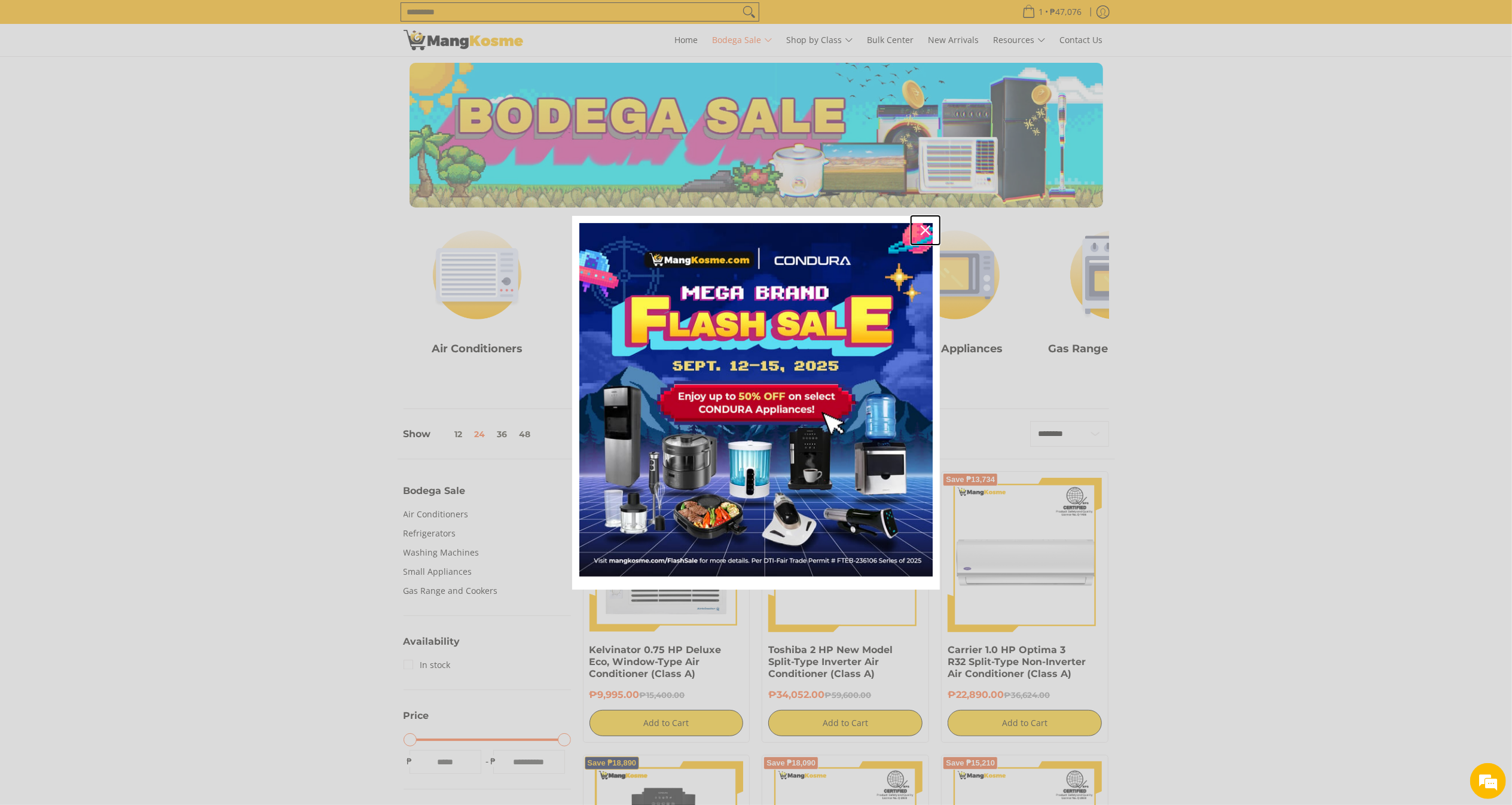
click at [926, 227] on icon "close icon" at bounding box center [925, 230] width 10 height 10
